Goal: Task Accomplishment & Management: Use online tool/utility

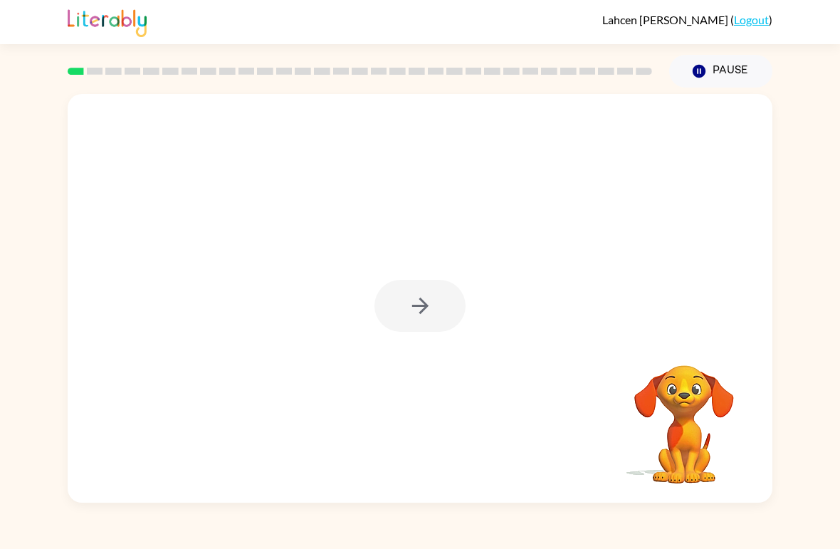
click at [436, 344] on div at bounding box center [420, 298] width 705 height 409
click at [435, 310] on div at bounding box center [420, 306] width 91 height 52
click at [436, 300] on div at bounding box center [420, 306] width 91 height 52
click at [412, 303] on icon "button" at bounding box center [420, 305] width 25 height 25
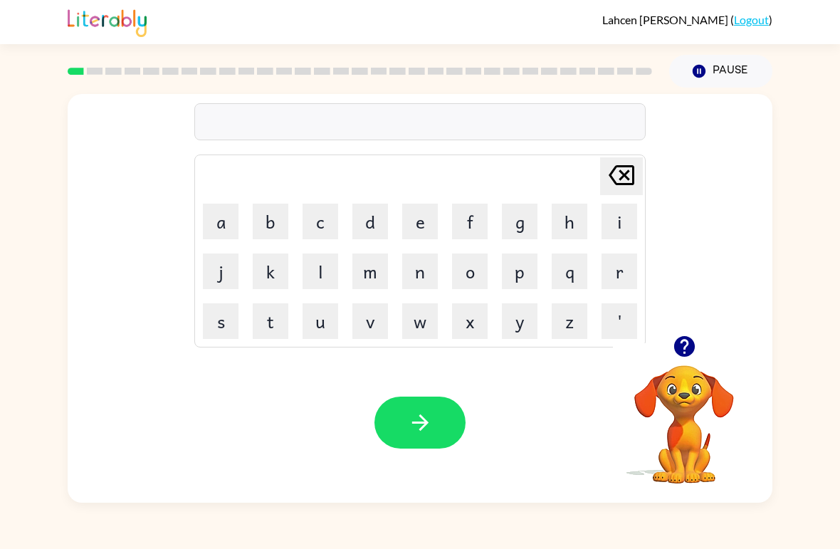
click at [621, 271] on button "r" at bounding box center [620, 271] width 36 height 36
click at [318, 324] on button "u" at bounding box center [321, 321] width 36 height 36
click at [679, 347] on icon "button" at bounding box center [684, 346] width 21 height 21
click at [263, 235] on button "b" at bounding box center [271, 222] width 36 height 36
click at [429, 430] on icon "button" at bounding box center [420, 422] width 25 height 25
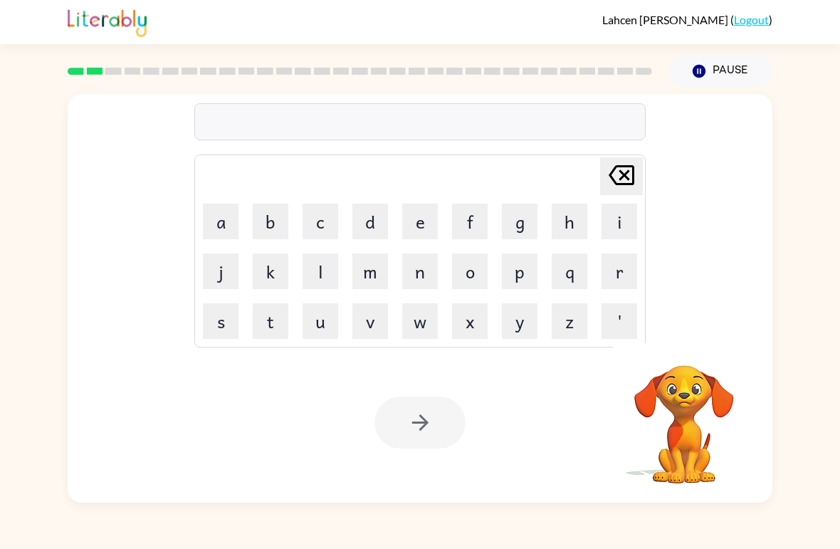
click at [440, 424] on div at bounding box center [420, 423] width 91 height 52
click at [376, 279] on button "m" at bounding box center [370, 271] width 36 height 36
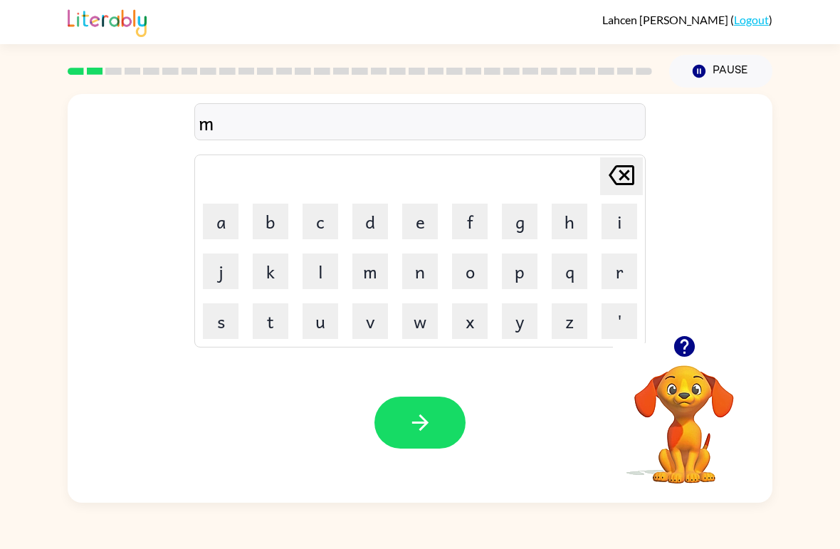
click at [473, 276] on button "o" at bounding box center [470, 271] width 36 height 36
click at [615, 177] on icon "Delete Delete last character input" at bounding box center [622, 175] width 34 height 34
click at [325, 333] on button "u" at bounding box center [321, 321] width 36 height 36
click at [474, 280] on button "o" at bounding box center [470, 271] width 36 height 36
click at [274, 318] on button "t" at bounding box center [271, 321] width 36 height 36
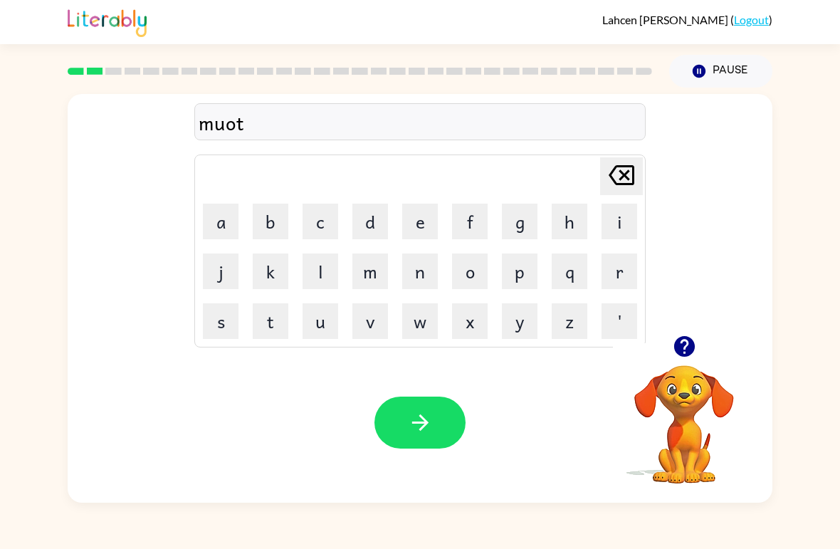
click at [575, 225] on button "h" at bounding box center [570, 222] width 36 height 36
click at [621, 184] on icon at bounding box center [622, 175] width 26 height 20
click at [620, 184] on icon at bounding box center [622, 175] width 26 height 20
click at [626, 185] on icon at bounding box center [622, 175] width 26 height 20
click at [631, 162] on icon "Delete Delete last character input" at bounding box center [622, 175] width 34 height 34
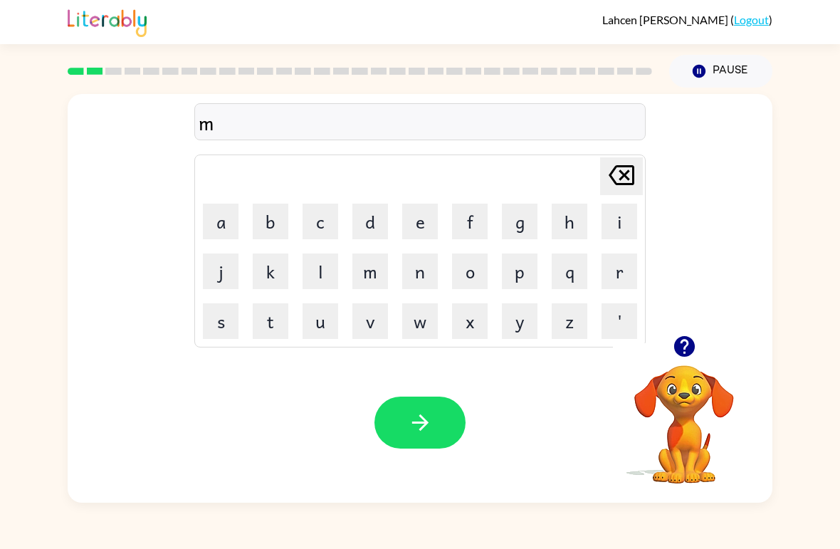
click at [449, 234] on td "f" at bounding box center [470, 221] width 48 height 48
click at [476, 276] on button "o" at bounding box center [470, 271] width 36 height 36
click at [317, 331] on button "u" at bounding box center [321, 321] width 36 height 36
click at [263, 338] on button "t" at bounding box center [271, 321] width 36 height 36
click at [558, 224] on button "h" at bounding box center [570, 222] width 36 height 36
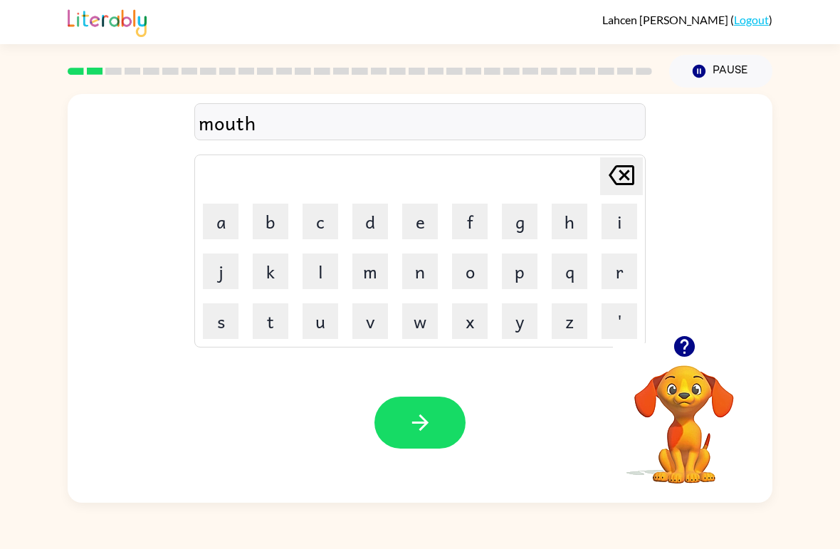
click at [627, 178] on icon at bounding box center [622, 175] width 26 height 20
click at [568, 229] on button "h" at bounding box center [570, 222] width 36 height 36
click at [419, 422] on icon "button" at bounding box center [420, 422] width 25 height 25
click at [371, 226] on button "d" at bounding box center [370, 222] width 36 height 36
click at [426, 225] on button "e" at bounding box center [420, 222] width 36 height 36
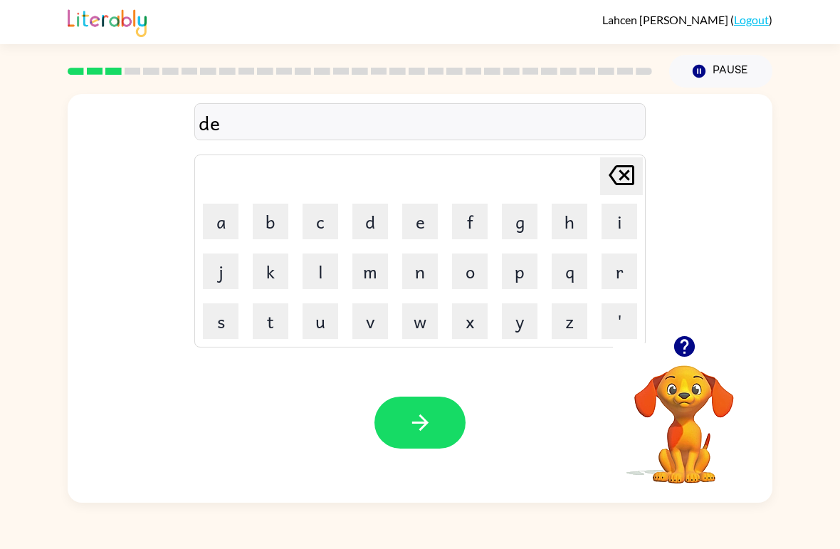
click at [426, 280] on button "n" at bounding box center [420, 271] width 36 height 36
click at [424, 428] on icon "button" at bounding box center [420, 422] width 16 height 16
click at [223, 323] on button "s" at bounding box center [221, 321] width 36 height 36
click at [534, 275] on button "p" at bounding box center [520, 271] width 36 height 36
click at [517, 276] on button "p" at bounding box center [520, 271] width 36 height 36
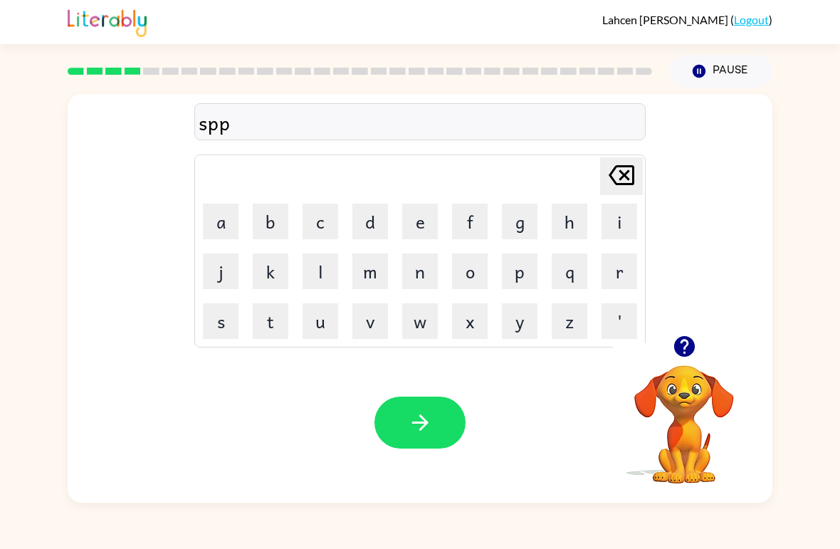
click at [616, 171] on icon "Delete Delete last character input" at bounding box center [622, 175] width 34 height 34
click at [470, 277] on button "o" at bounding box center [470, 271] width 36 height 36
click at [274, 329] on button "t" at bounding box center [271, 321] width 36 height 36
click at [417, 413] on icon "button" at bounding box center [420, 422] width 25 height 25
click at [222, 327] on button "s" at bounding box center [221, 321] width 36 height 36
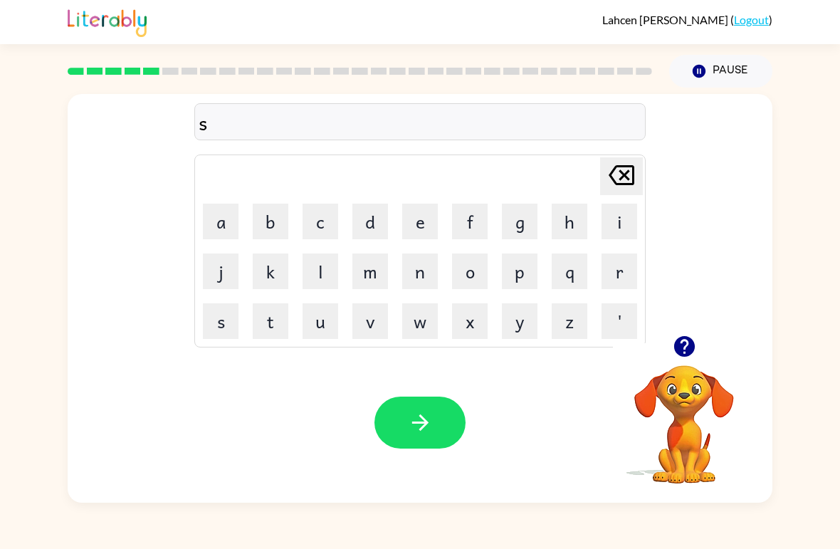
click at [421, 326] on button "w" at bounding box center [420, 321] width 36 height 36
click at [417, 225] on button "e" at bounding box center [420, 222] width 36 height 36
click at [511, 281] on button "p" at bounding box center [520, 271] width 36 height 36
click at [270, 323] on button "t" at bounding box center [271, 321] width 36 height 36
click at [414, 427] on icon "button" at bounding box center [420, 422] width 25 height 25
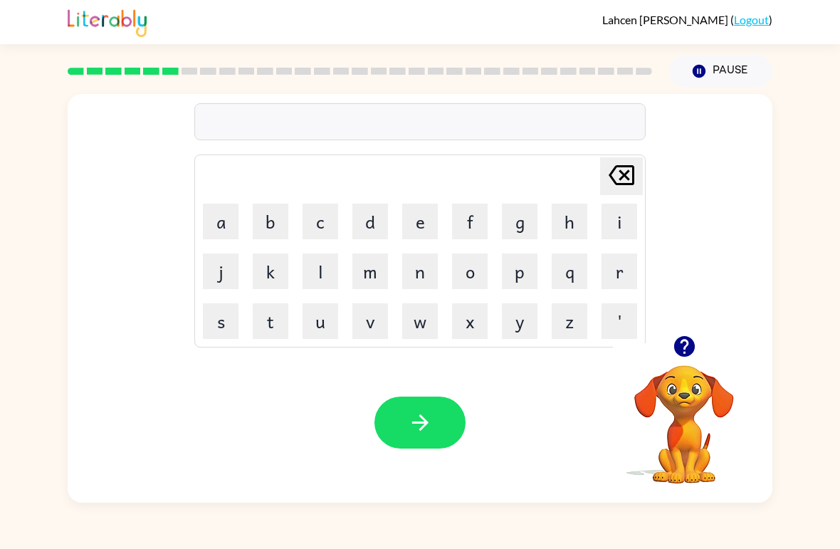
click at [519, 286] on button "p" at bounding box center [520, 271] width 36 height 36
click at [624, 225] on button "i" at bounding box center [620, 222] width 36 height 36
click at [422, 225] on button "e" at bounding box center [420, 222] width 36 height 36
click at [407, 430] on button "button" at bounding box center [420, 423] width 91 height 52
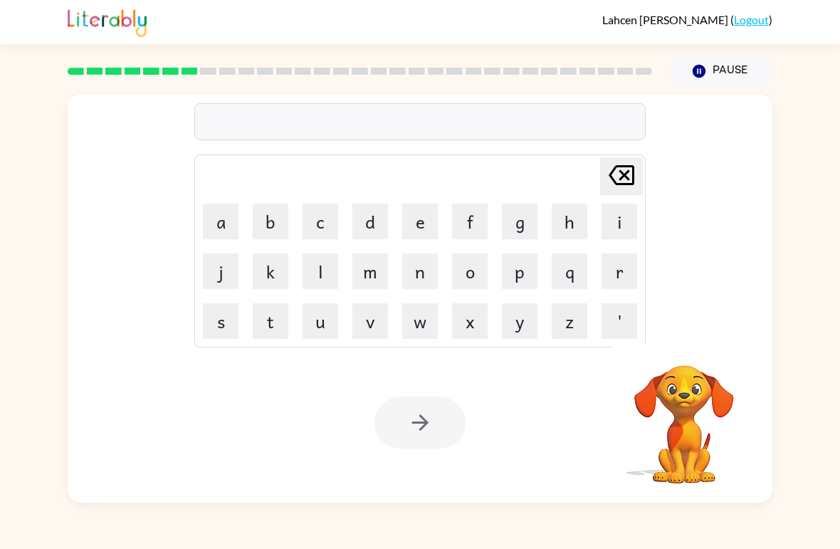
click at [365, 224] on button "d" at bounding box center [370, 222] width 36 height 36
click at [628, 180] on icon at bounding box center [622, 175] width 26 height 20
click at [331, 224] on button "c" at bounding box center [321, 222] width 36 height 36
click at [226, 226] on button "a" at bounding box center [221, 222] width 36 height 36
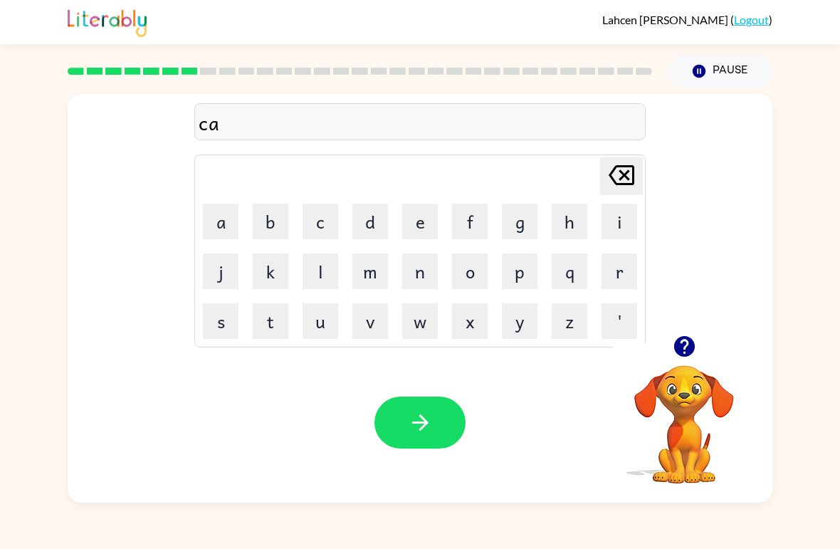
click at [416, 283] on button "n" at bounding box center [420, 271] width 36 height 36
click at [369, 235] on button "d" at bounding box center [370, 222] width 36 height 36
click at [328, 278] on button "l" at bounding box center [321, 271] width 36 height 36
click at [420, 223] on button "e" at bounding box center [420, 222] width 36 height 36
click at [425, 415] on icon "button" at bounding box center [420, 422] width 25 height 25
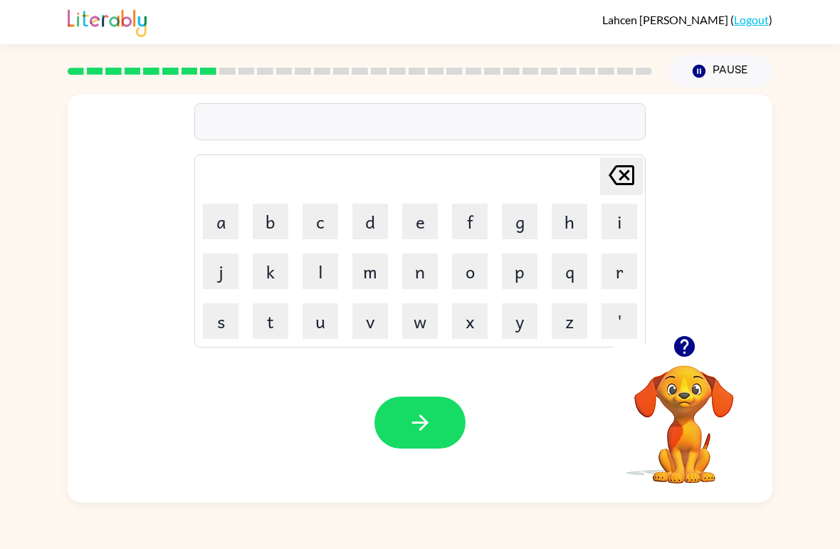
click at [685, 352] on icon "button" at bounding box center [684, 346] width 25 height 25
click at [275, 229] on button "b" at bounding box center [271, 222] width 36 height 36
click at [227, 224] on button "a" at bounding box center [221, 222] width 36 height 36
click at [282, 330] on button "t" at bounding box center [271, 321] width 36 height 36
click at [563, 226] on button "h" at bounding box center [570, 222] width 36 height 36
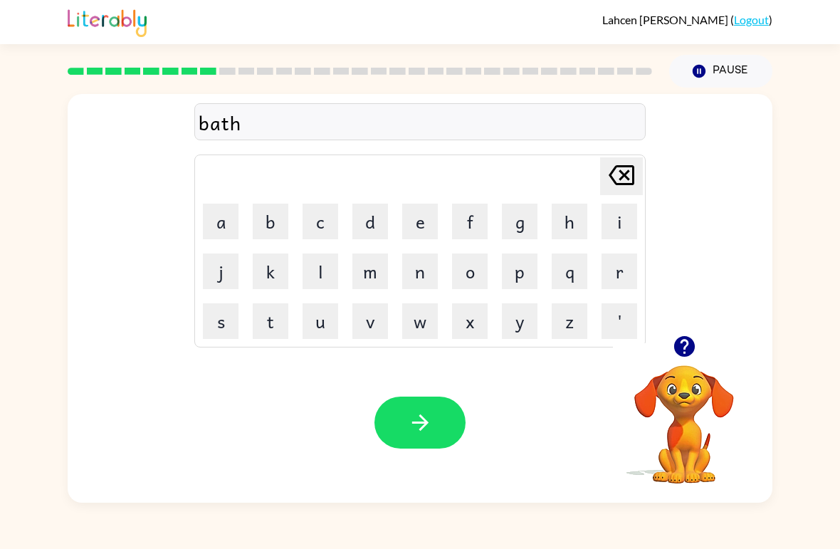
click at [415, 428] on icon "button" at bounding box center [420, 422] width 25 height 25
click at [336, 219] on button "c" at bounding box center [321, 222] width 36 height 36
click at [328, 272] on button "l" at bounding box center [321, 271] width 36 height 36
click at [471, 280] on button "o" at bounding box center [470, 271] width 36 height 36
click at [424, 325] on button "w" at bounding box center [420, 321] width 36 height 36
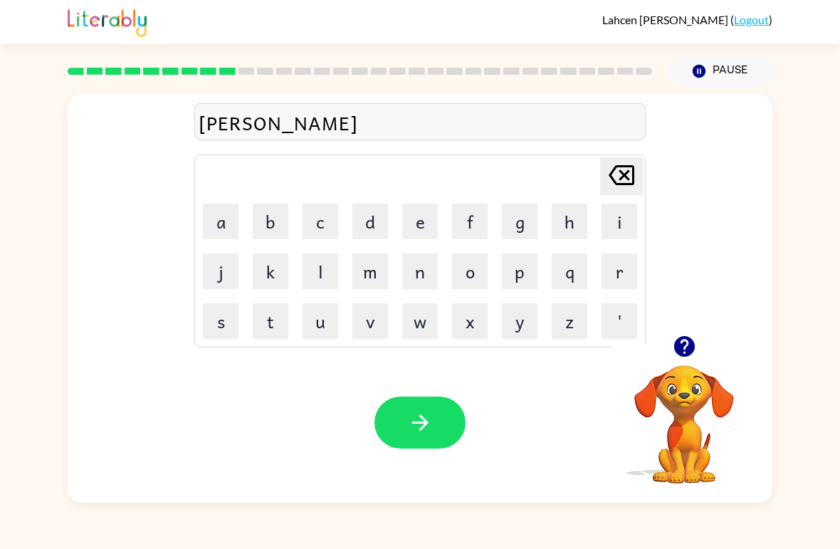
click at [421, 277] on button "n" at bounding box center [420, 271] width 36 height 36
click at [400, 439] on button "button" at bounding box center [420, 423] width 91 height 52
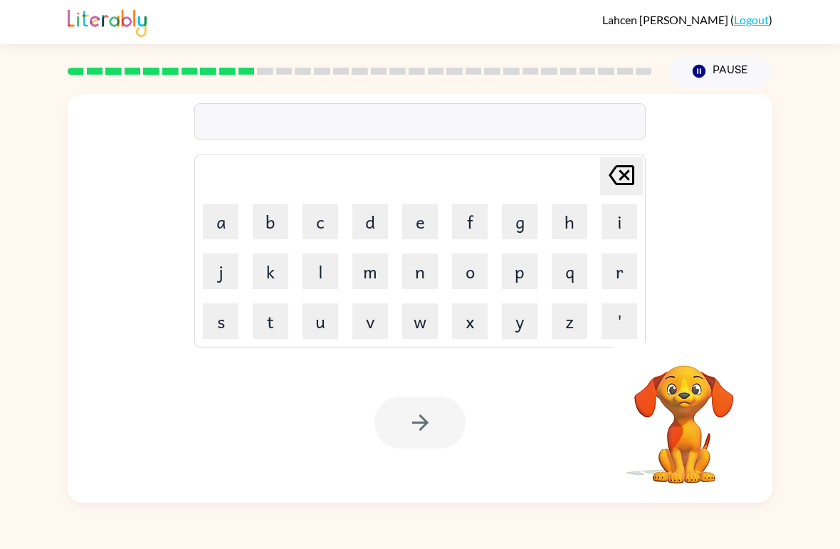
click at [226, 320] on button "s" at bounding box center [221, 321] width 36 height 36
click at [570, 226] on button "h" at bounding box center [570, 222] width 36 height 36
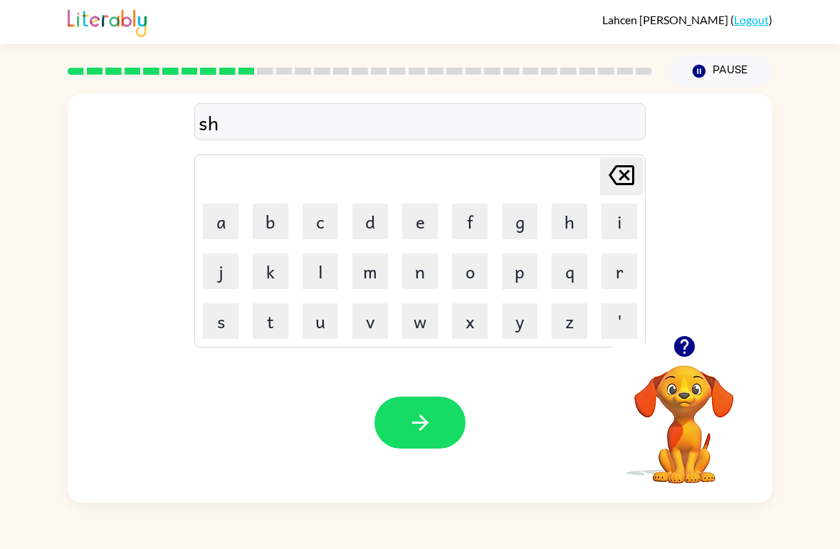
click at [472, 271] on button "o" at bounding box center [470, 271] width 36 height 36
click at [325, 221] on button "c" at bounding box center [321, 222] width 36 height 36
click at [275, 274] on button "k" at bounding box center [271, 271] width 36 height 36
click at [409, 430] on icon "button" at bounding box center [420, 422] width 25 height 25
click at [530, 277] on button "p" at bounding box center [520, 271] width 36 height 36
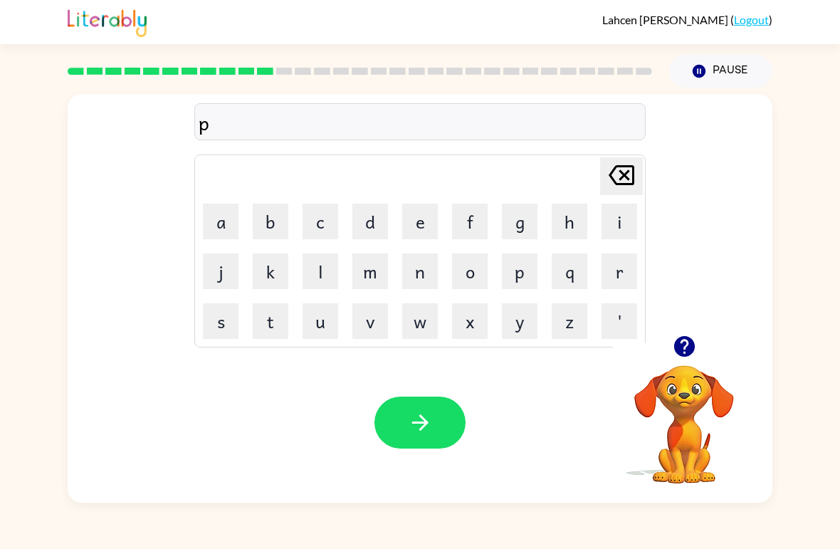
click at [622, 184] on icon at bounding box center [622, 175] width 26 height 20
click at [518, 232] on button "g" at bounding box center [520, 222] width 36 height 36
click at [227, 214] on button "a" at bounding box center [221, 222] width 36 height 36
click at [679, 346] on icon "button" at bounding box center [684, 346] width 21 height 21
click at [212, 325] on button "s" at bounding box center [221, 321] width 36 height 36
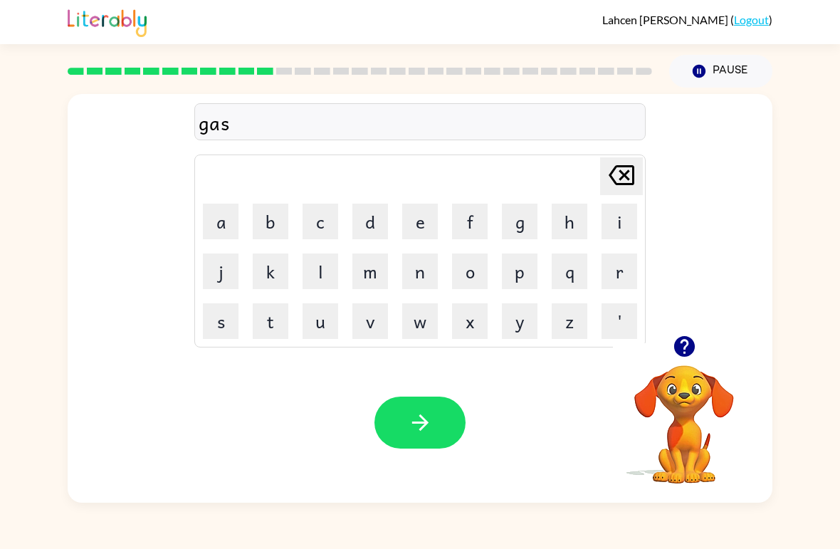
click at [415, 227] on button "e" at bounding box center [420, 222] width 36 height 36
click at [426, 427] on icon "button" at bounding box center [420, 422] width 25 height 25
click at [417, 236] on button "e" at bounding box center [420, 222] width 36 height 36
click at [471, 328] on button "x" at bounding box center [470, 321] width 36 height 36
click at [524, 268] on button "p" at bounding box center [520, 271] width 36 height 36
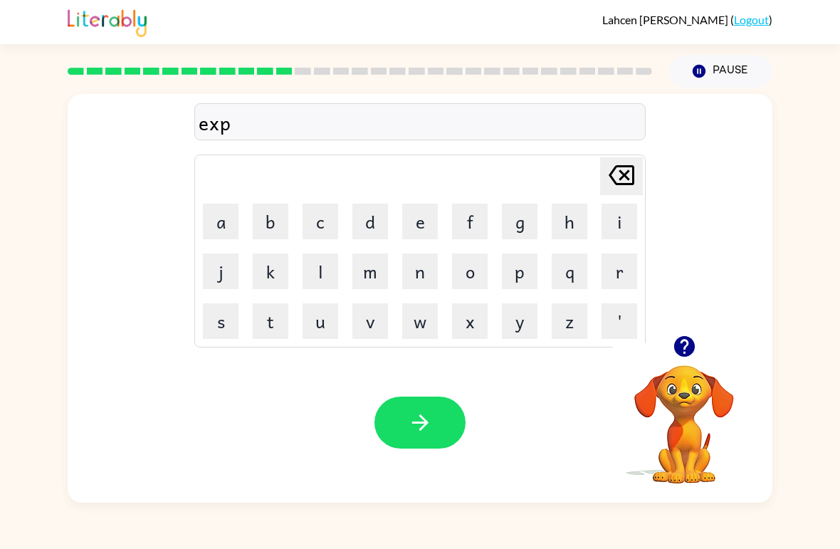
click at [327, 279] on button "l" at bounding box center [321, 271] width 36 height 36
click at [469, 280] on button "o" at bounding box center [470, 271] width 36 height 36
click at [377, 221] on button "d" at bounding box center [370, 222] width 36 height 36
click at [419, 236] on button "e" at bounding box center [420, 222] width 36 height 36
click at [422, 429] on icon "button" at bounding box center [420, 422] width 16 height 16
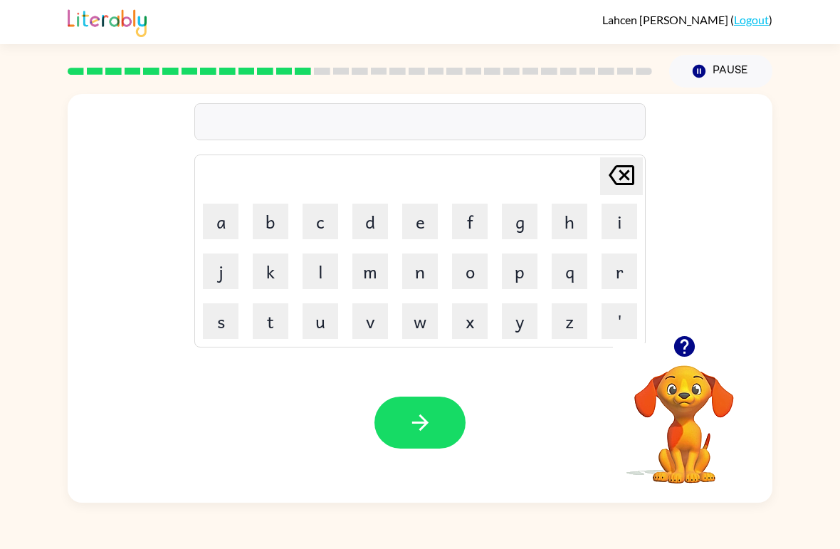
click at [681, 350] on icon "button" at bounding box center [684, 346] width 21 height 21
click at [830, 16] on div "Lahcen Leclerc ( Logout )" at bounding box center [420, 22] width 840 height 44
click at [230, 325] on button "s" at bounding box center [221, 321] width 36 height 36
click at [423, 333] on button "w" at bounding box center [420, 321] width 36 height 36
click at [427, 227] on button "e" at bounding box center [420, 222] width 36 height 36
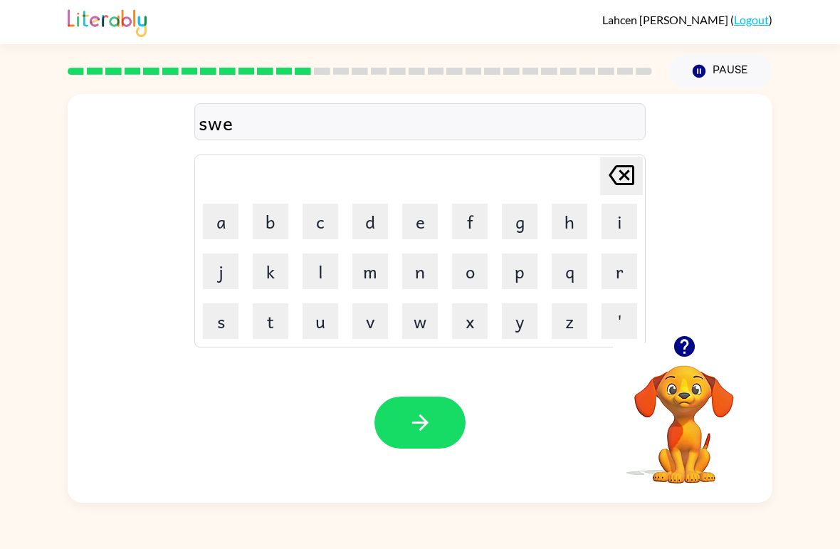
click at [424, 219] on button "e" at bounding box center [420, 222] width 36 height 36
click at [276, 335] on button "t" at bounding box center [271, 321] width 36 height 36
click at [419, 287] on button "n" at bounding box center [420, 271] width 36 height 36
click at [427, 229] on button "e" at bounding box center [420, 222] width 36 height 36
click at [209, 332] on button "s" at bounding box center [221, 321] width 36 height 36
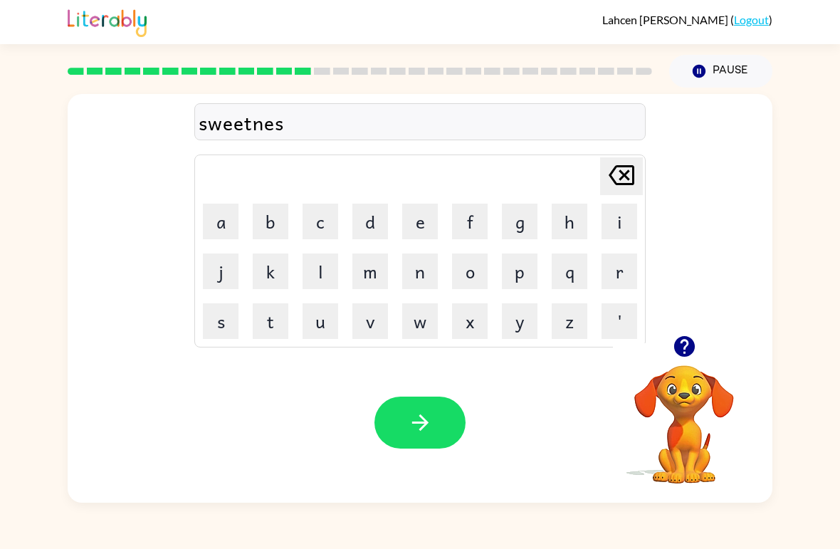
click at [429, 419] on icon "button" at bounding box center [420, 422] width 25 height 25
click at [676, 355] on icon "button" at bounding box center [684, 346] width 25 height 25
click at [570, 233] on button "h" at bounding box center [570, 222] width 36 height 36
click at [632, 233] on button "i" at bounding box center [620, 222] width 36 height 36
click at [520, 283] on button "p" at bounding box center [520, 271] width 36 height 36
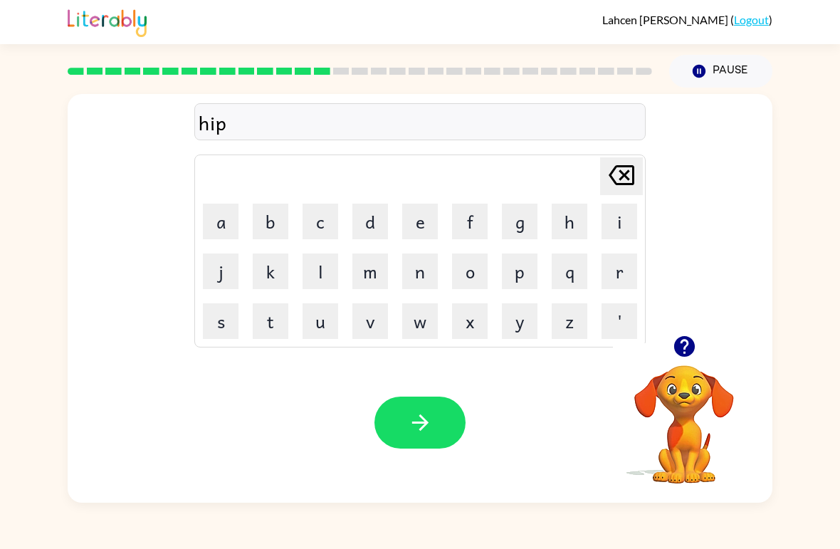
click at [520, 282] on button "p" at bounding box center [520, 271] width 36 height 36
click at [468, 276] on button "o" at bounding box center [470, 271] width 36 height 36
click at [422, 424] on icon "button" at bounding box center [420, 422] width 25 height 25
click at [471, 229] on button "f" at bounding box center [470, 222] width 36 height 36
click at [475, 275] on button "o" at bounding box center [470, 271] width 36 height 36
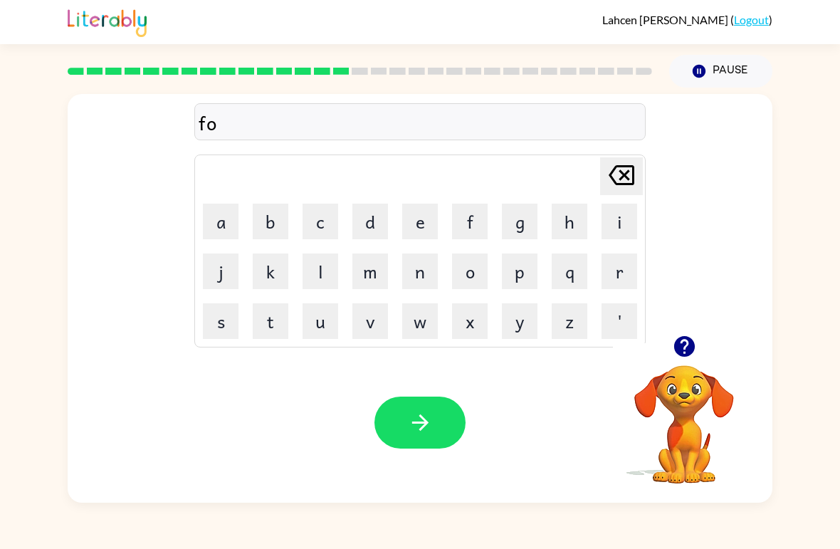
click at [621, 282] on button "r" at bounding box center [620, 271] width 36 height 36
click at [272, 277] on button "k" at bounding box center [271, 271] width 36 height 36
click at [422, 423] on icon "button" at bounding box center [420, 422] width 16 height 16
click at [425, 334] on button "w" at bounding box center [420, 321] width 36 height 36
click at [429, 228] on button "e" at bounding box center [420, 222] width 36 height 36
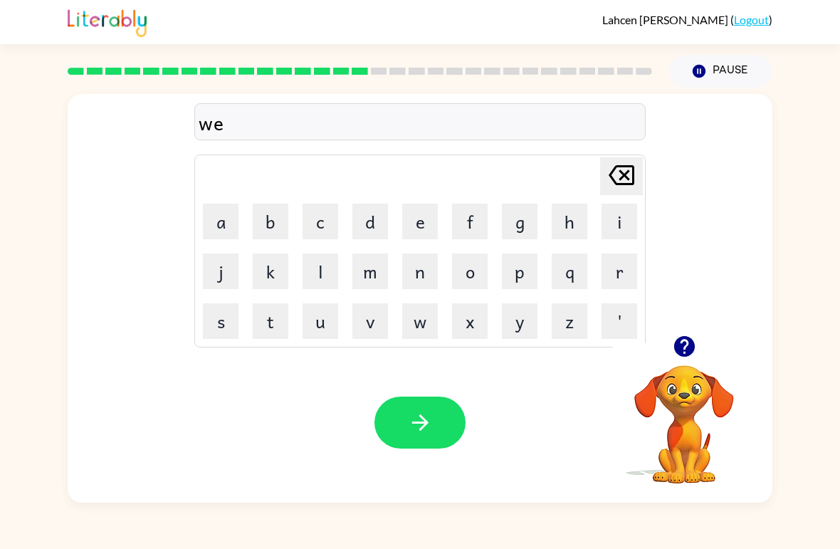
click at [276, 235] on button "b" at bounding box center [271, 222] width 36 height 36
click at [435, 429] on button "button" at bounding box center [420, 423] width 91 height 52
click at [218, 331] on button "s" at bounding box center [221, 321] width 36 height 36
click at [329, 277] on button "l" at bounding box center [321, 271] width 36 height 36
click at [425, 235] on button "e" at bounding box center [420, 222] width 36 height 36
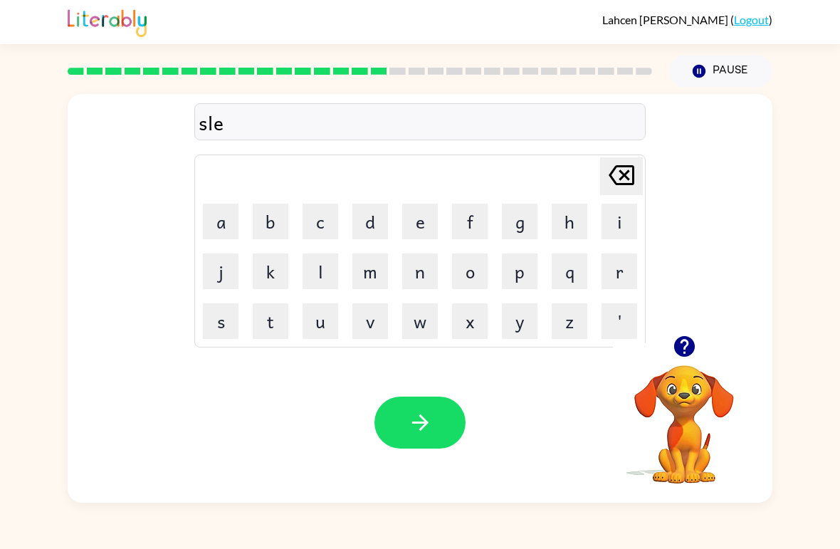
click at [532, 278] on button "p" at bounding box center [520, 271] width 36 height 36
click at [266, 327] on button "t" at bounding box center [271, 321] width 36 height 36
click at [427, 429] on icon "button" at bounding box center [420, 422] width 25 height 25
click at [569, 225] on button "h" at bounding box center [570, 222] width 36 height 36
click at [222, 226] on button "a" at bounding box center [221, 222] width 36 height 36
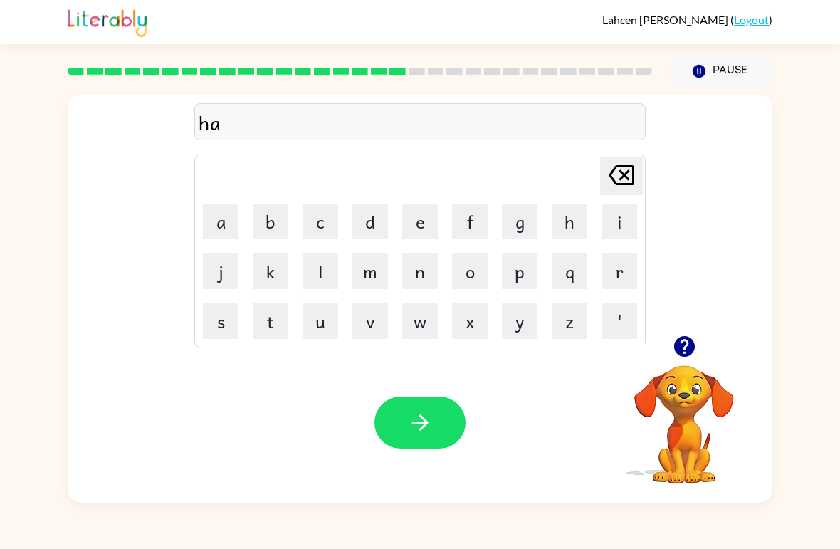
click at [616, 273] on button "r" at bounding box center [620, 271] width 36 height 36
click at [377, 224] on button "d" at bounding box center [370, 222] width 36 height 36
click at [434, 424] on button "button" at bounding box center [420, 423] width 91 height 52
click at [629, 281] on button "r" at bounding box center [620, 271] width 36 height 36
click at [476, 281] on button "o" at bounding box center [470, 271] width 36 height 36
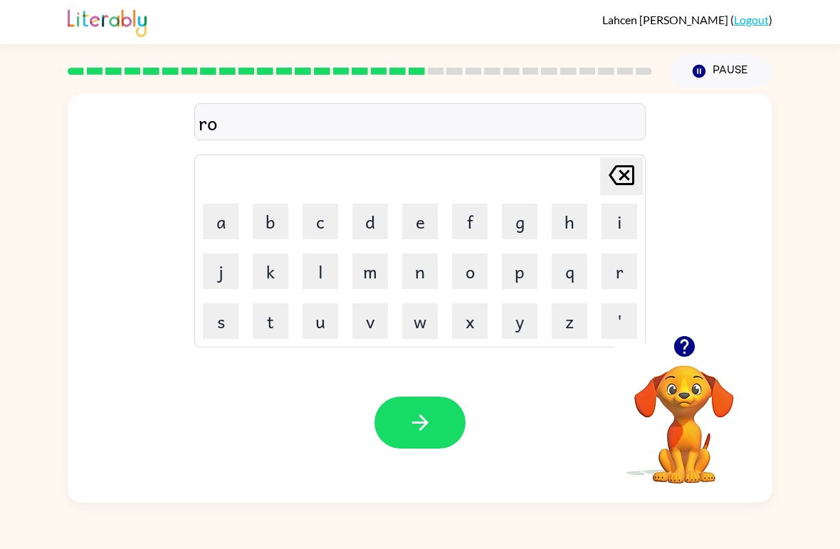
click at [381, 225] on button "d" at bounding box center [370, 222] width 36 height 36
click at [412, 446] on button "button" at bounding box center [420, 423] width 91 height 52
click at [617, 273] on button "r" at bounding box center [620, 271] width 36 height 36
click at [424, 228] on button "e" at bounding box center [420, 222] width 36 height 36
click at [233, 328] on button "s" at bounding box center [221, 321] width 36 height 36
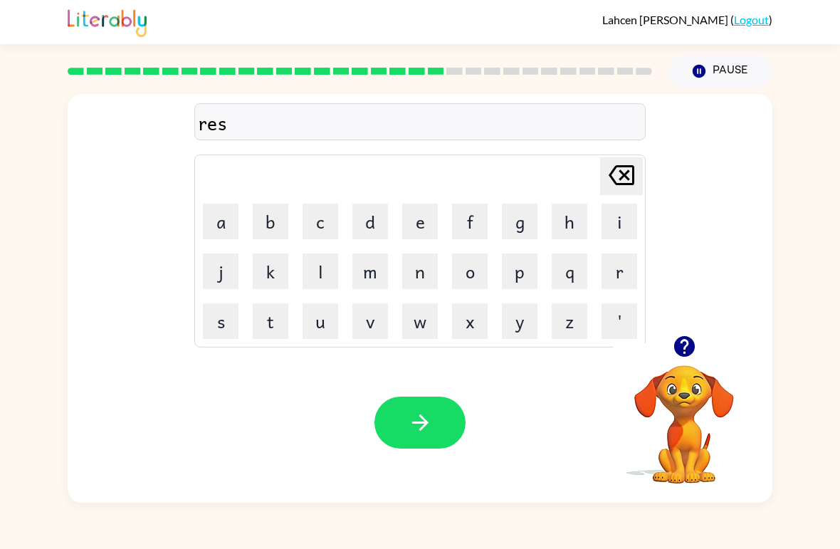
click at [265, 337] on button "t" at bounding box center [271, 321] width 36 height 36
click at [433, 226] on button "e" at bounding box center [420, 222] width 36 height 36
click at [373, 226] on button "d" at bounding box center [370, 222] width 36 height 36
click at [440, 419] on button "button" at bounding box center [420, 423] width 91 height 52
click at [427, 337] on button "w" at bounding box center [420, 321] width 36 height 36
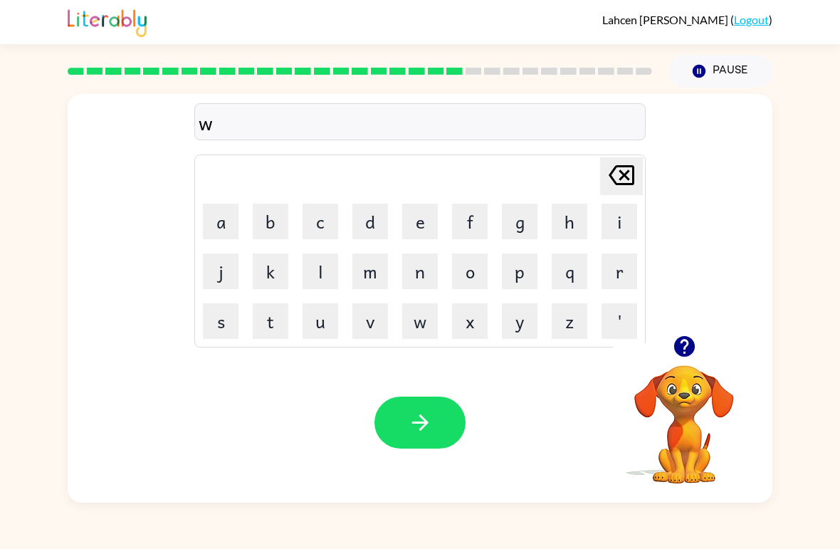
click at [224, 233] on button "a" at bounding box center [221, 222] width 36 height 36
click at [266, 280] on button "k" at bounding box center [271, 271] width 36 height 36
click at [417, 228] on button "e" at bounding box center [420, 222] width 36 height 36
click at [446, 421] on button "button" at bounding box center [420, 423] width 91 height 52
click at [222, 322] on button "s" at bounding box center [221, 321] width 36 height 36
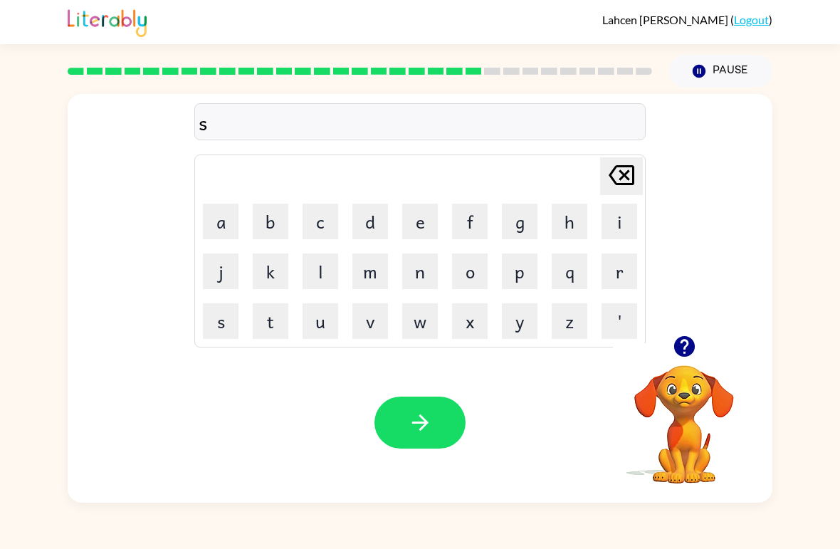
click at [425, 281] on button "n" at bounding box center [420, 271] width 36 height 36
click at [469, 286] on button "o" at bounding box center [470, 271] width 36 height 36
click at [431, 323] on button "w" at bounding box center [420, 321] width 36 height 36
click at [373, 286] on button "m" at bounding box center [370, 271] width 36 height 36
click at [223, 239] on button "a" at bounding box center [221, 222] width 36 height 36
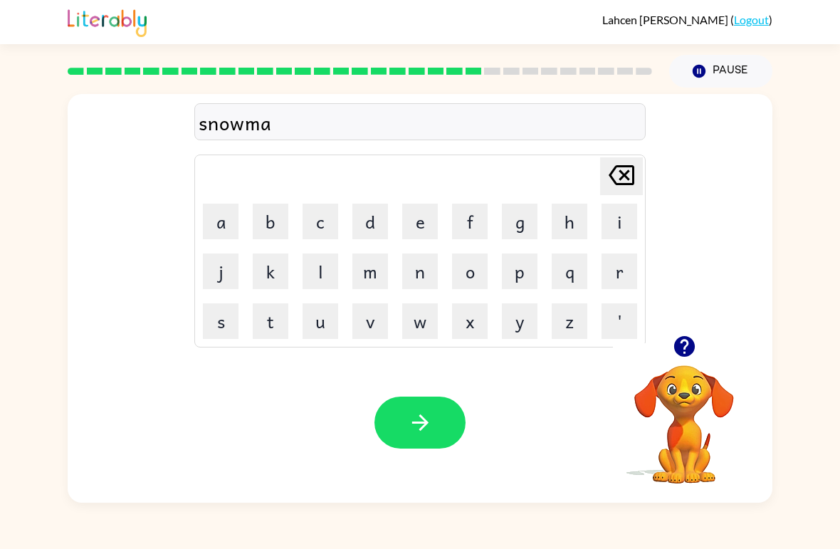
click at [421, 283] on button "n" at bounding box center [420, 271] width 36 height 36
click at [424, 414] on icon "button" at bounding box center [420, 422] width 25 height 25
click at [432, 318] on button "w" at bounding box center [420, 321] width 36 height 36
click at [632, 224] on button "i" at bounding box center [620, 222] width 36 height 36
click at [432, 278] on button "n" at bounding box center [420, 271] width 36 height 36
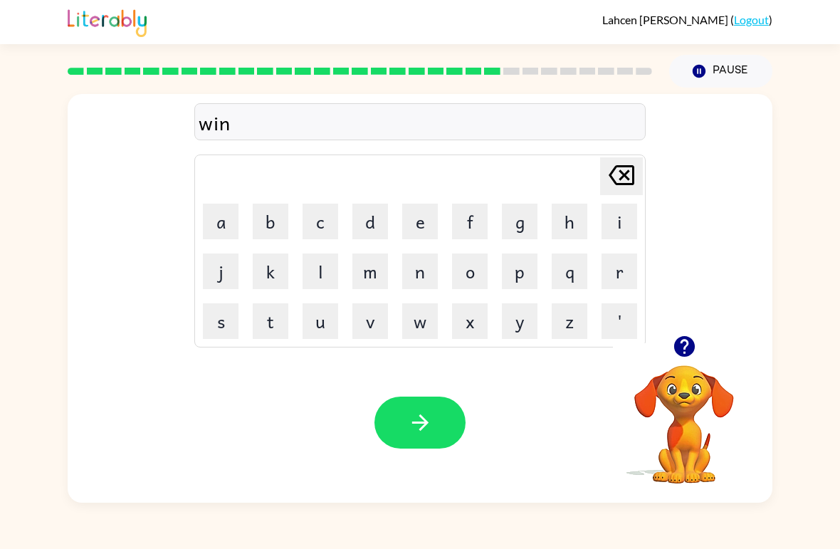
click at [281, 328] on button "t" at bounding box center [271, 321] width 36 height 36
click at [424, 239] on button "e" at bounding box center [420, 222] width 36 height 36
click at [629, 274] on button "r" at bounding box center [620, 271] width 36 height 36
click at [397, 441] on button "button" at bounding box center [420, 423] width 91 height 52
click at [324, 226] on button "c" at bounding box center [321, 222] width 36 height 36
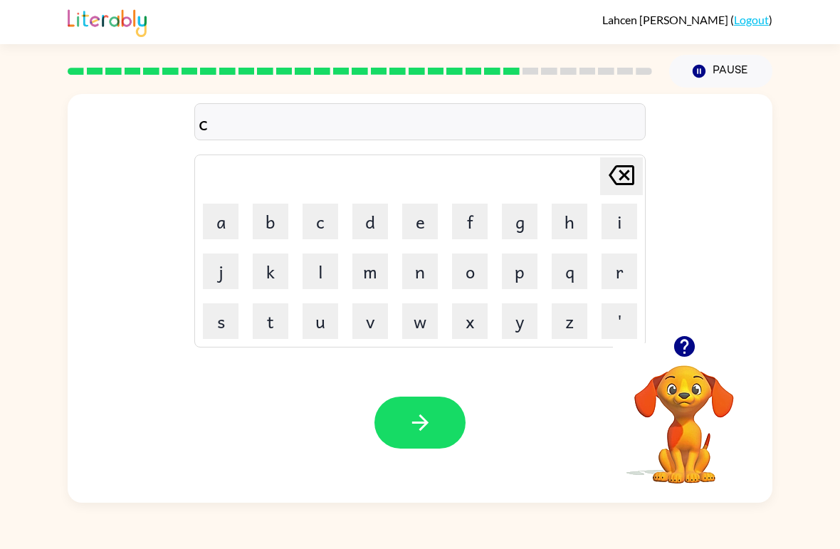
click at [572, 223] on button "h" at bounding box center [570, 222] width 36 height 36
click at [426, 229] on button "e" at bounding box center [420, 222] width 36 height 36
click at [229, 331] on button "s" at bounding box center [221, 321] width 36 height 36
click at [279, 326] on button "t" at bounding box center [271, 321] width 36 height 36
click at [417, 419] on icon "button" at bounding box center [420, 422] width 25 height 25
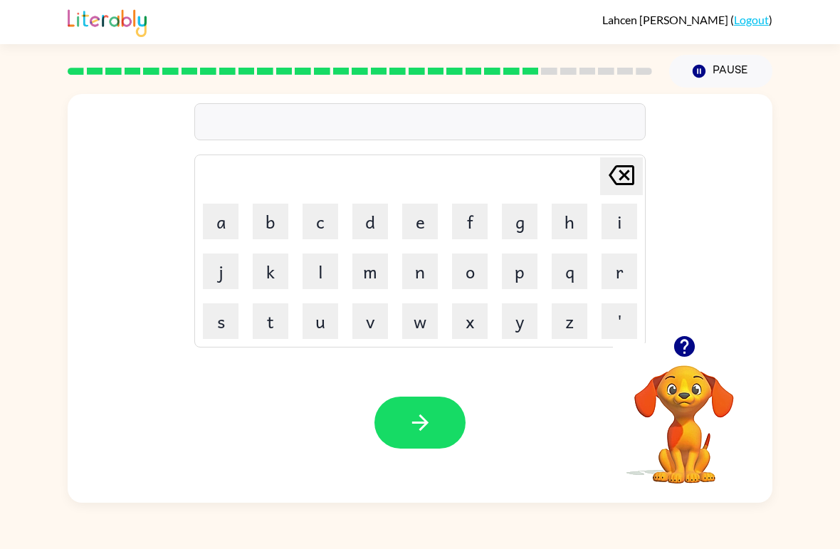
click at [221, 338] on button "s" at bounding box center [221, 321] width 36 height 36
click at [328, 325] on button "u" at bounding box center [321, 321] width 36 height 36
click at [381, 229] on button "d" at bounding box center [370, 222] width 36 height 36
click at [422, 223] on button "e" at bounding box center [420, 222] width 36 height 36
click at [426, 282] on button "n" at bounding box center [420, 271] width 36 height 36
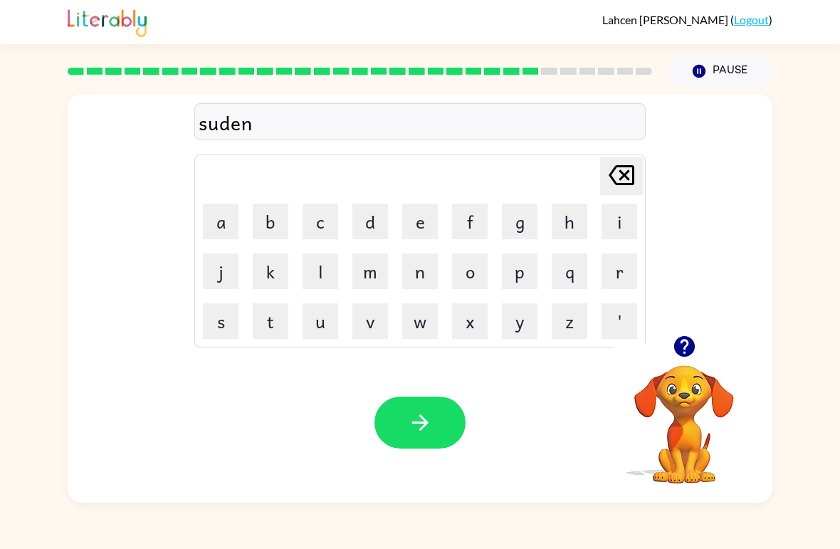
click at [432, 436] on button "button" at bounding box center [420, 423] width 91 height 52
click at [320, 229] on button "c" at bounding box center [321, 222] width 36 height 36
click at [478, 276] on button "o" at bounding box center [470, 271] width 36 height 36
click at [427, 273] on button "n" at bounding box center [420, 271] width 36 height 36
click at [416, 223] on button "e" at bounding box center [420, 222] width 36 height 36
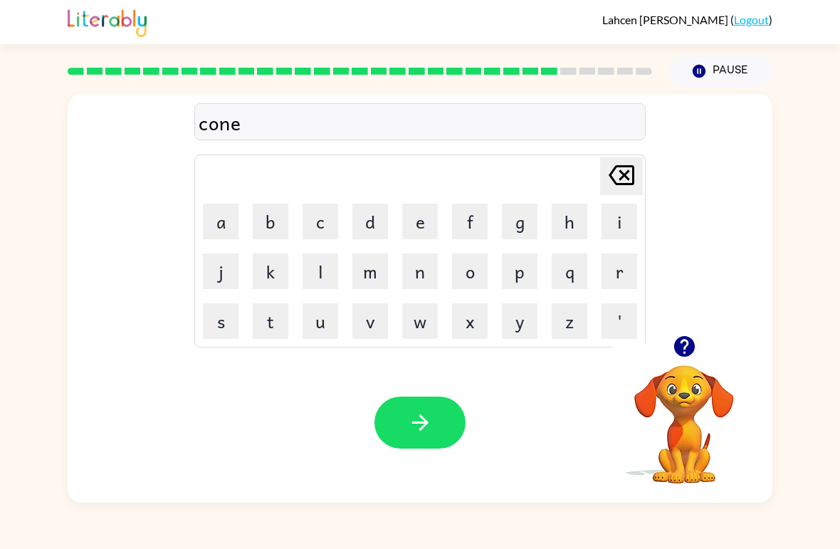
click at [417, 421] on icon "button" at bounding box center [420, 422] width 25 height 25
click at [329, 221] on button "c" at bounding box center [321, 222] width 36 height 36
click at [567, 226] on button "h" at bounding box center [570, 222] width 36 height 36
click at [227, 229] on button "a" at bounding box center [221, 222] width 36 height 36
click at [610, 221] on button "i" at bounding box center [620, 222] width 36 height 36
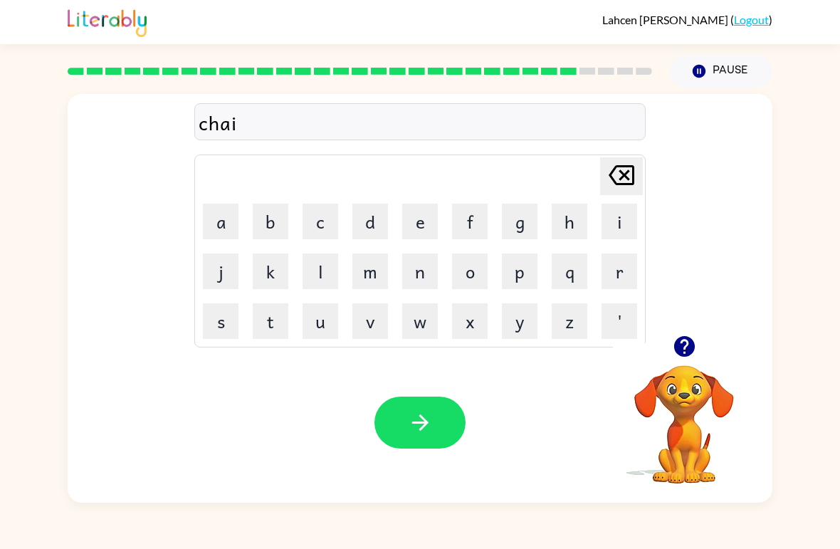
click at [413, 278] on button "n" at bounding box center [420, 271] width 36 height 36
click at [429, 427] on icon "button" at bounding box center [420, 422] width 25 height 25
click at [209, 335] on button "s" at bounding box center [221, 321] width 36 height 36
click at [320, 334] on button "u" at bounding box center [321, 321] width 36 height 36
click at [622, 179] on icon at bounding box center [622, 175] width 26 height 20
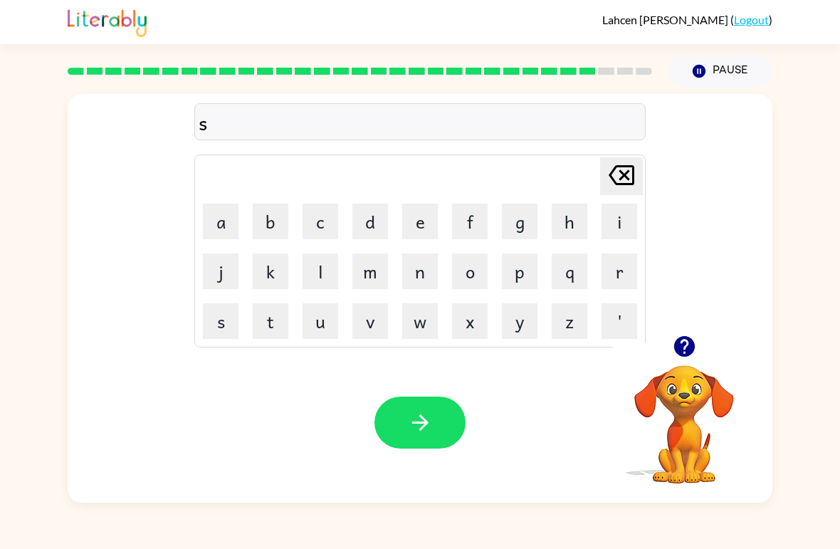
click at [573, 229] on button "h" at bounding box center [570, 222] width 36 height 36
click at [326, 330] on button "u" at bounding box center [321, 321] width 36 height 36
click at [286, 324] on button "t" at bounding box center [271, 321] width 36 height 36
click at [422, 425] on icon "button" at bounding box center [420, 422] width 25 height 25
click at [273, 336] on button "t" at bounding box center [271, 321] width 36 height 36
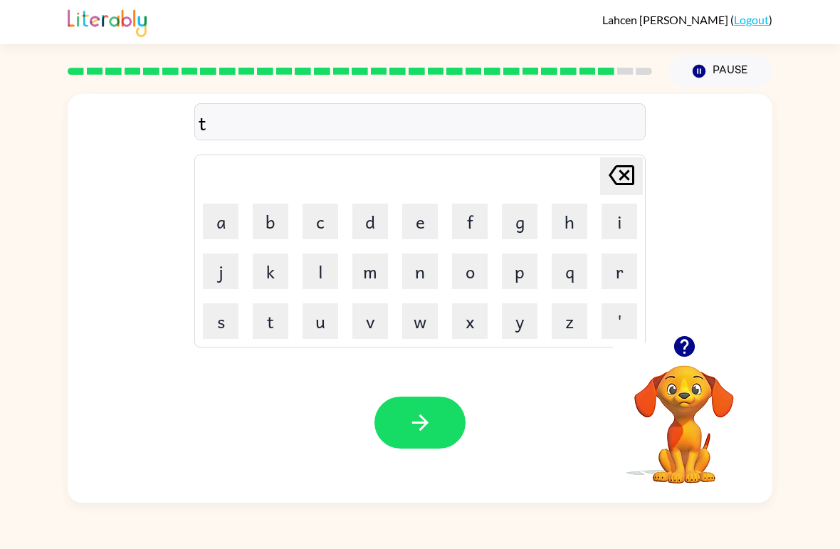
click at [424, 223] on button "e" at bounding box center [420, 222] width 36 height 36
click at [622, 281] on button "r" at bounding box center [620, 271] width 36 height 36
click at [629, 226] on button "i" at bounding box center [620, 222] width 36 height 36
click at [226, 333] on button "s" at bounding box center [221, 321] width 36 height 36
click at [278, 325] on button "t" at bounding box center [271, 321] width 36 height 36
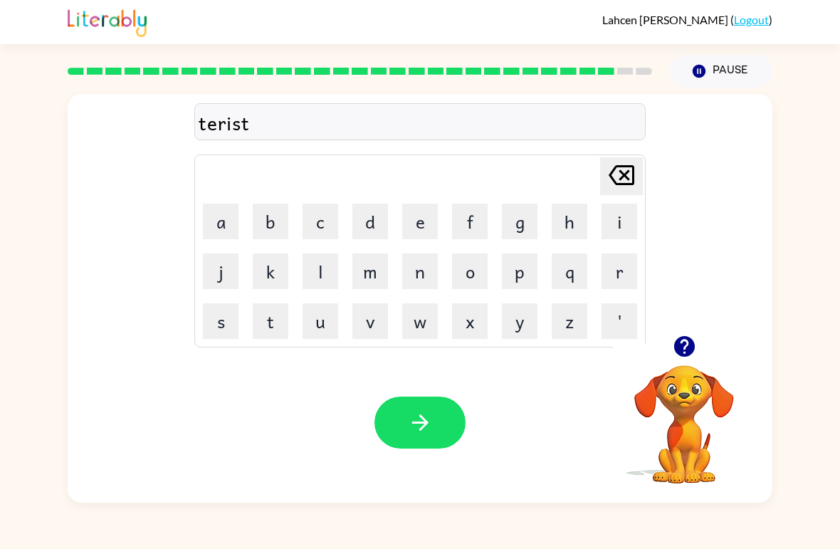
click at [634, 179] on icon at bounding box center [622, 175] width 26 height 20
click at [632, 185] on icon at bounding box center [622, 175] width 26 height 20
click at [632, 184] on icon at bounding box center [622, 175] width 26 height 20
click at [639, 177] on button "Delete Delete last character input" at bounding box center [621, 176] width 43 height 38
click at [627, 279] on button "r" at bounding box center [620, 271] width 36 height 36
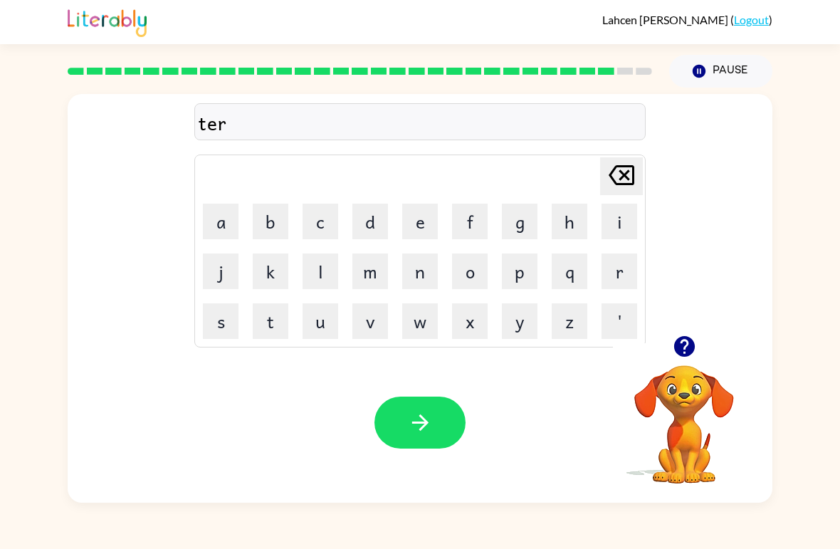
click at [221, 333] on button "s" at bounding box center [221, 321] width 36 height 36
click at [271, 330] on button "t" at bounding box center [271, 321] width 36 height 36
click at [419, 440] on button "button" at bounding box center [420, 423] width 91 height 52
click at [617, 287] on button "r" at bounding box center [620, 271] width 36 height 36
click at [617, 221] on button "i" at bounding box center [620, 222] width 36 height 36
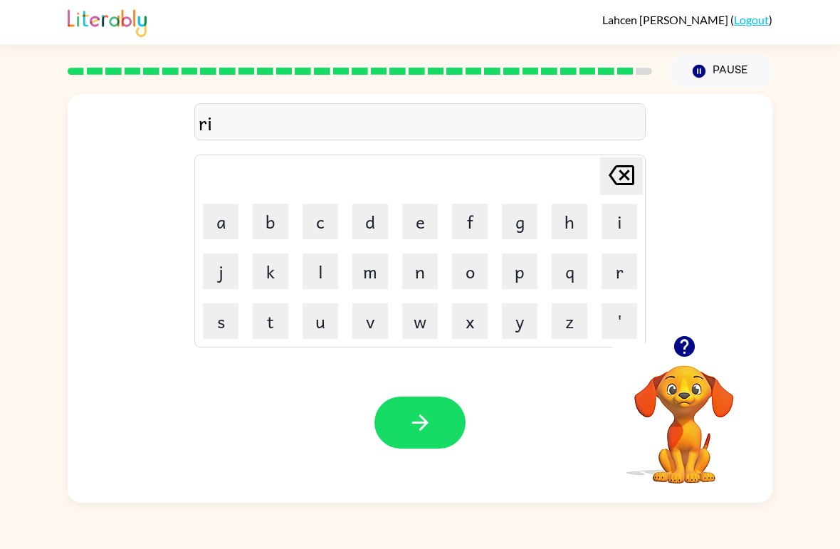
click at [516, 281] on button "p" at bounding box center [520, 271] width 36 height 36
click at [419, 225] on button "e" at bounding box center [420, 222] width 36 height 36
click at [393, 414] on button "button" at bounding box center [420, 423] width 91 height 52
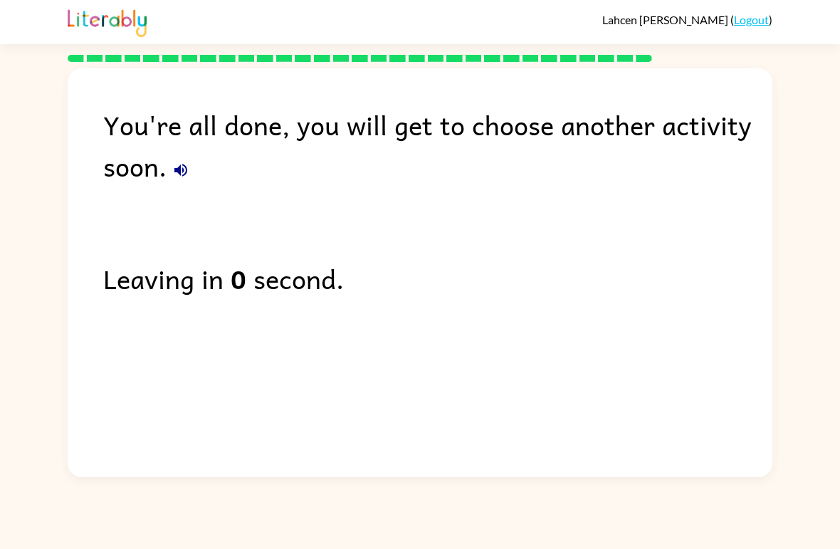
click at [176, 169] on icon "button" at bounding box center [180, 170] width 17 height 17
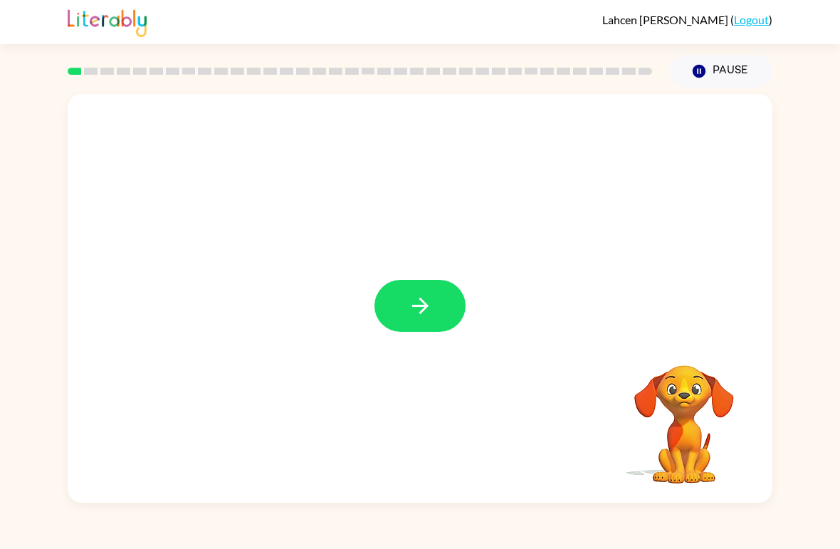
click at [412, 313] on icon "button" at bounding box center [420, 305] width 25 height 25
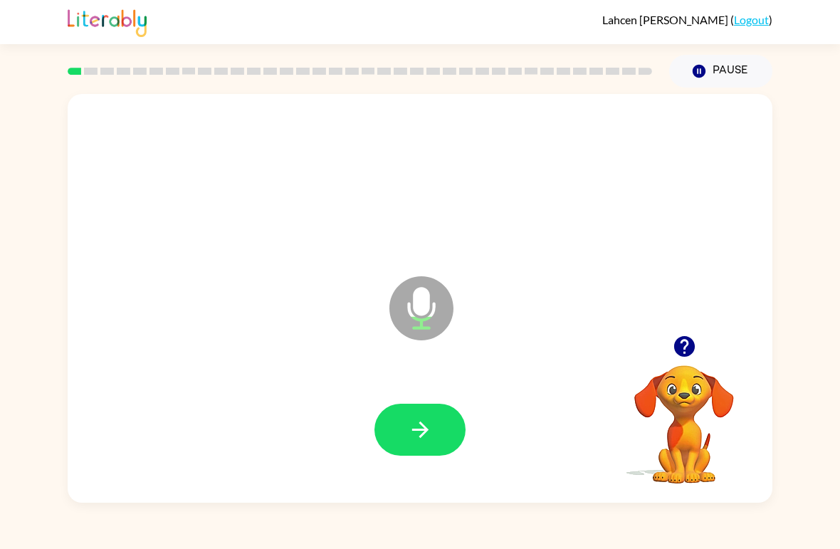
click at [419, 318] on icon at bounding box center [421, 308] width 64 height 64
click at [412, 429] on icon "button" at bounding box center [420, 429] width 25 height 25
click at [427, 420] on icon "button" at bounding box center [420, 429] width 25 height 25
click at [415, 419] on icon "button" at bounding box center [420, 429] width 25 height 25
click at [419, 445] on button "button" at bounding box center [420, 430] width 91 height 52
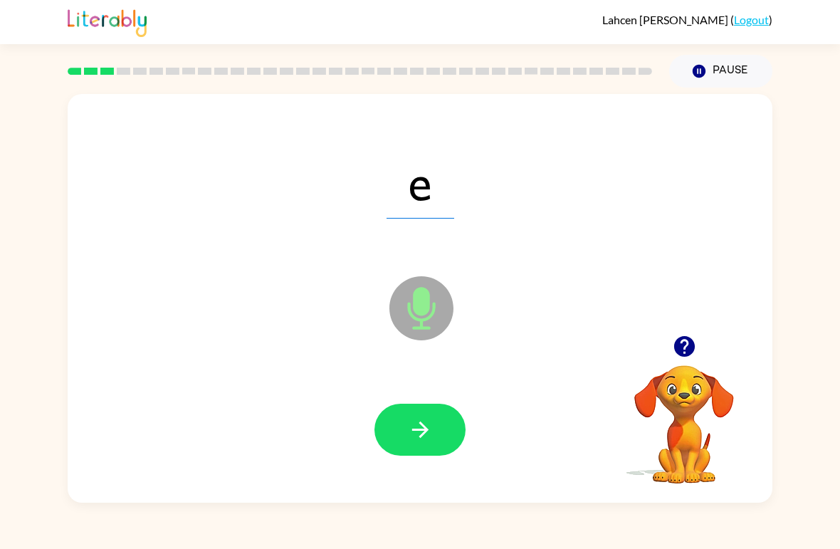
click at [440, 439] on button "button" at bounding box center [420, 430] width 91 height 52
click at [414, 435] on icon "button" at bounding box center [420, 429] width 25 height 25
click at [448, 419] on button "button" at bounding box center [420, 430] width 91 height 52
click at [434, 436] on button "button" at bounding box center [420, 430] width 91 height 52
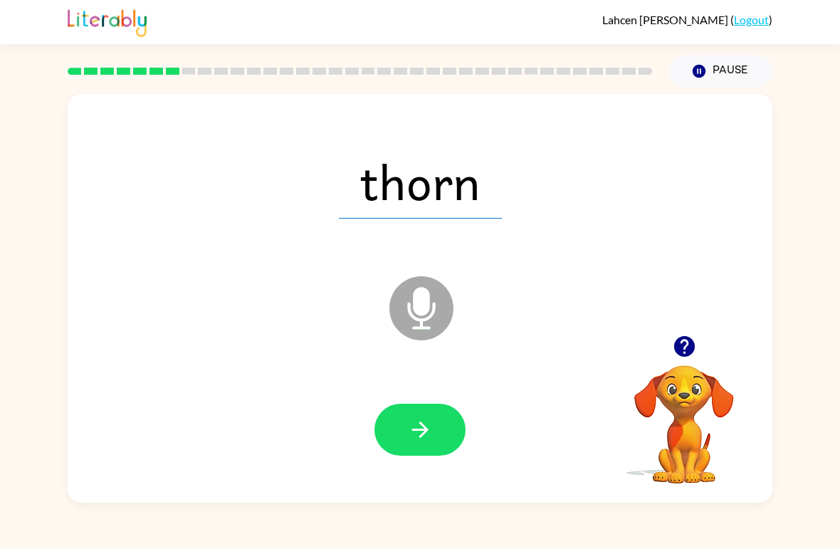
click at [431, 442] on icon "button" at bounding box center [420, 429] width 25 height 25
click at [426, 432] on icon "button" at bounding box center [420, 430] width 16 height 16
click at [419, 434] on icon "button" at bounding box center [420, 429] width 25 height 25
click at [414, 451] on button "button" at bounding box center [420, 430] width 91 height 52
click at [422, 444] on button "button" at bounding box center [420, 430] width 91 height 52
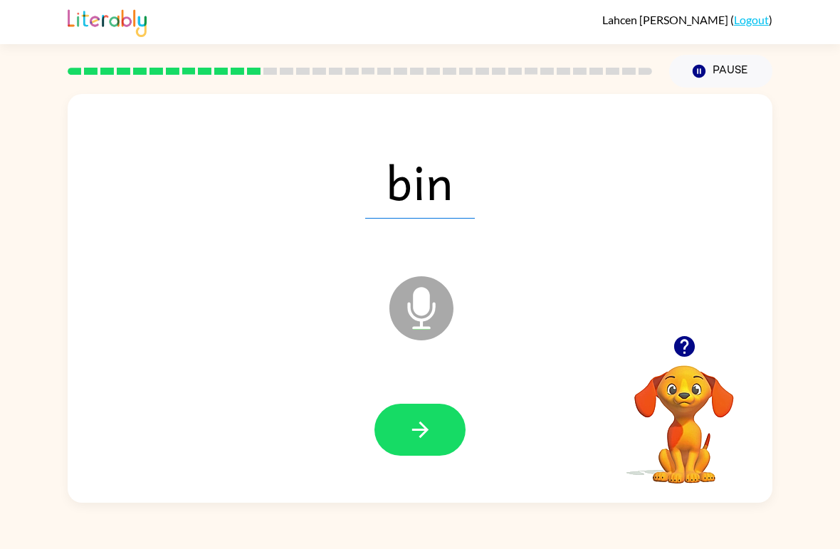
click at [432, 439] on icon "button" at bounding box center [420, 429] width 25 height 25
click at [432, 451] on button "button" at bounding box center [420, 430] width 91 height 52
click at [424, 441] on icon "button" at bounding box center [420, 429] width 25 height 25
click at [435, 427] on button "button" at bounding box center [420, 430] width 91 height 52
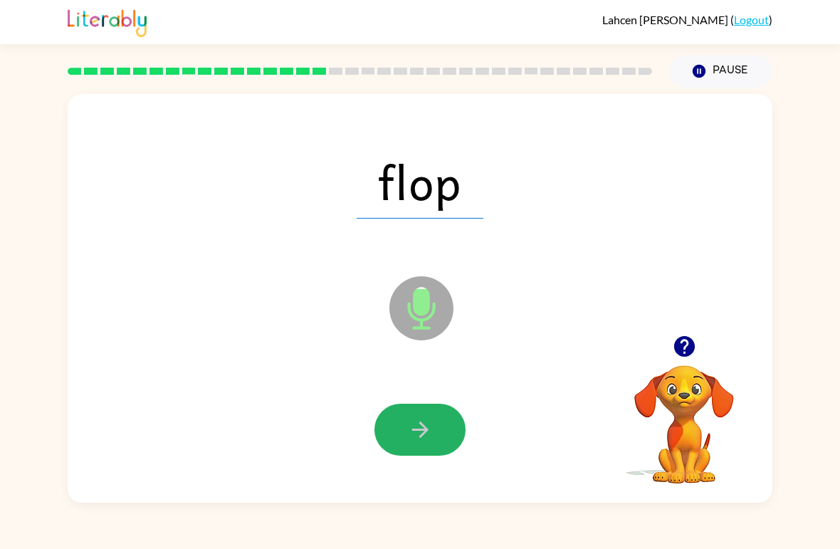
click at [445, 429] on button "button" at bounding box center [420, 430] width 91 height 52
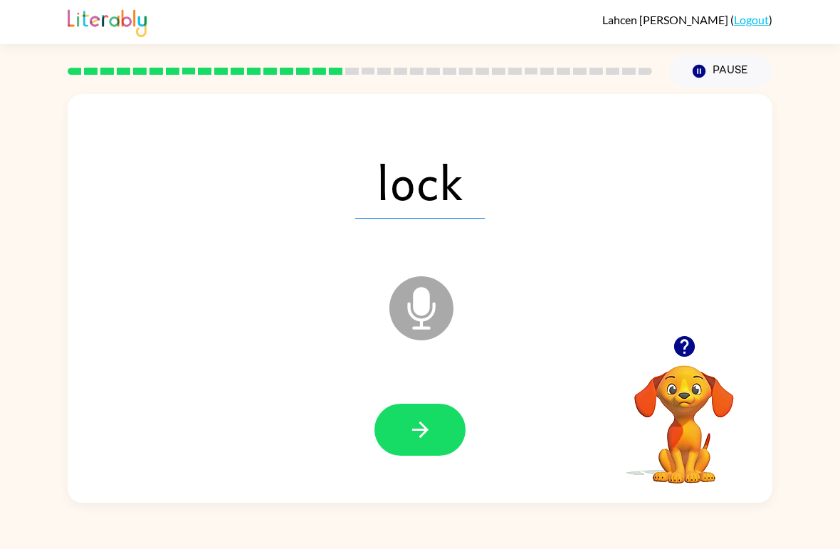
click at [436, 436] on button "button" at bounding box center [420, 430] width 91 height 52
click at [429, 444] on button "button" at bounding box center [420, 430] width 91 height 52
click at [419, 431] on icon "button" at bounding box center [420, 430] width 16 height 16
click at [441, 420] on button "button" at bounding box center [420, 430] width 91 height 52
click at [421, 431] on icon "button" at bounding box center [420, 430] width 16 height 16
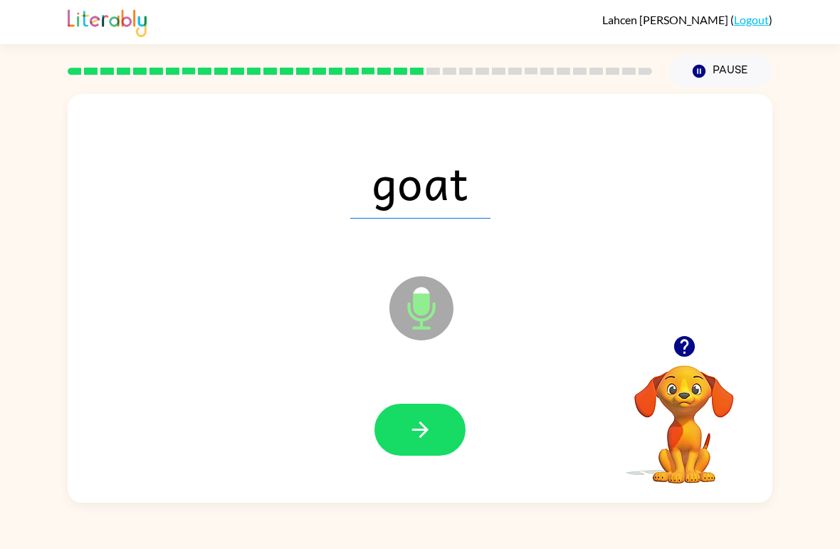
click at [432, 434] on icon "button" at bounding box center [420, 429] width 25 height 25
click at [423, 441] on icon "button" at bounding box center [420, 429] width 25 height 25
click at [408, 440] on icon "button" at bounding box center [420, 429] width 25 height 25
click at [420, 435] on icon "button" at bounding box center [420, 429] width 25 height 25
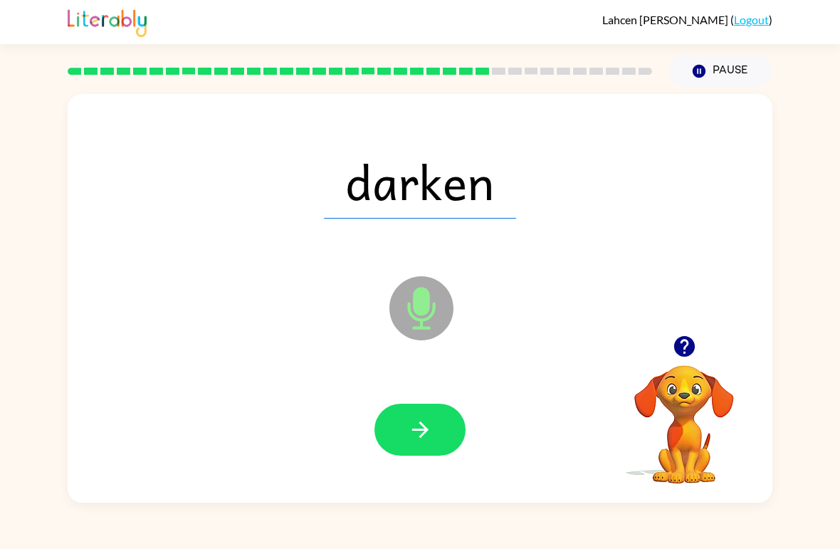
click at [427, 437] on icon "button" at bounding box center [420, 429] width 25 height 25
click at [422, 441] on icon "button" at bounding box center [420, 429] width 25 height 25
click at [427, 441] on icon "button" at bounding box center [420, 429] width 25 height 25
click at [428, 433] on icon "button" at bounding box center [420, 429] width 25 height 25
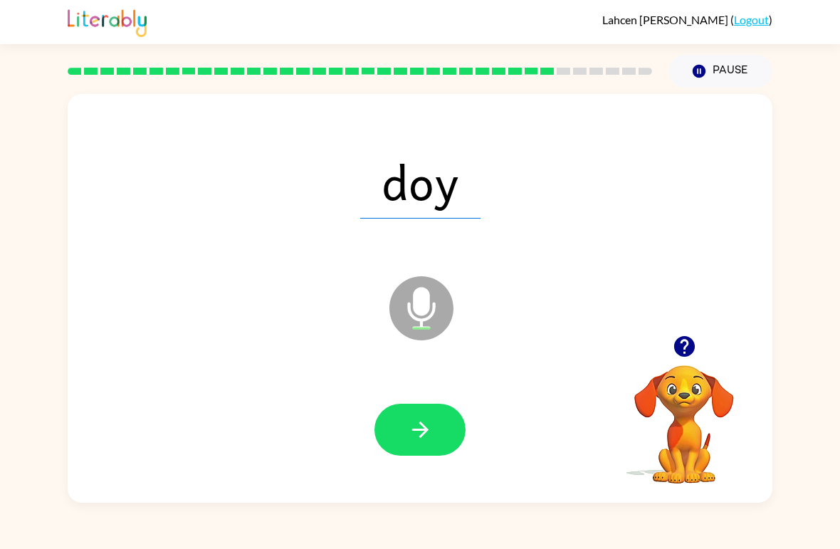
click at [429, 444] on button "button" at bounding box center [420, 430] width 91 height 52
click at [430, 451] on button "button" at bounding box center [420, 430] width 91 height 52
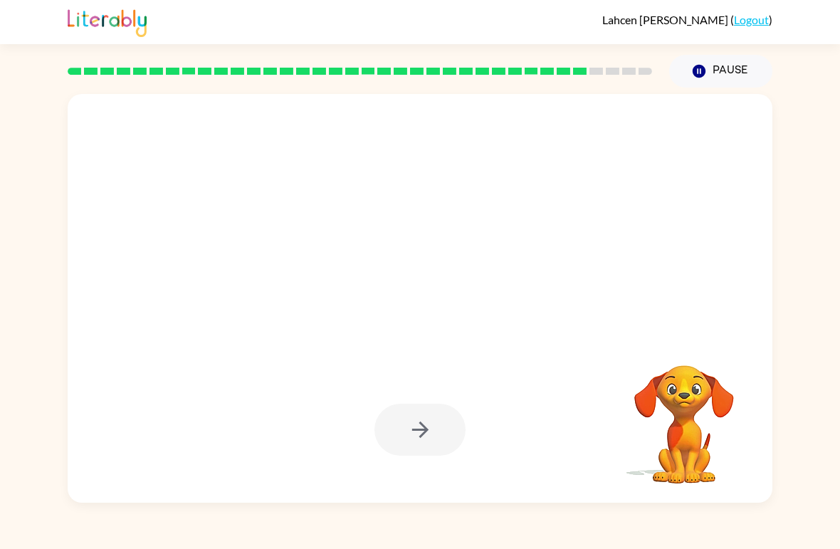
click at [424, 441] on div at bounding box center [420, 430] width 91 height 52
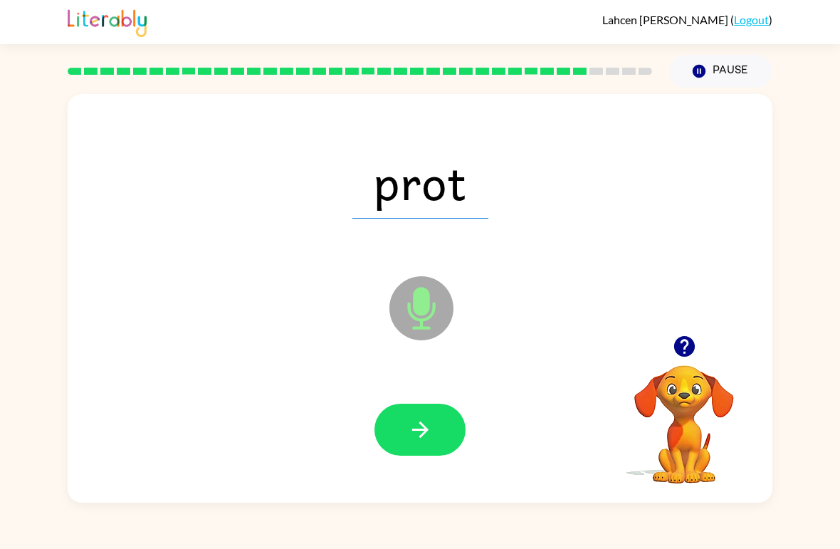
click at [437, 429] on button "button" at bounding box center [420, 430] width 91 height 52
click at [436, 431] on button "button" at bounding box center [420, 430] width 91 height 52
click at [419, 447] on button "button" at bounding box center [420, 430] width 91 height 52
click at [413, 432] on icon "button" at bounding box center [420, 429] width 25 height 25
